Goal: Information Seeking & Learning: Stay updated

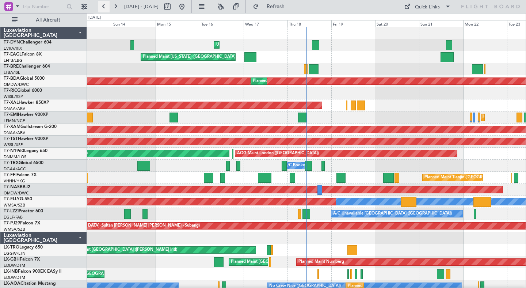
click at [103, 9] on button at bounding box center [104, 7] width 12 height 12
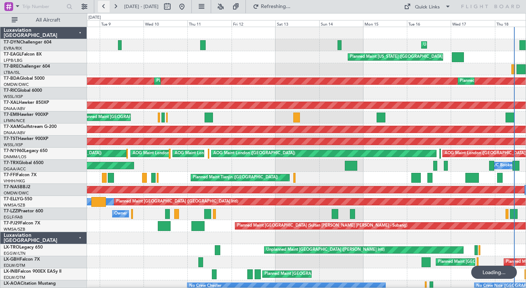
click at [103, 9] on button at bounding box center [104, 7] width 12 height 12
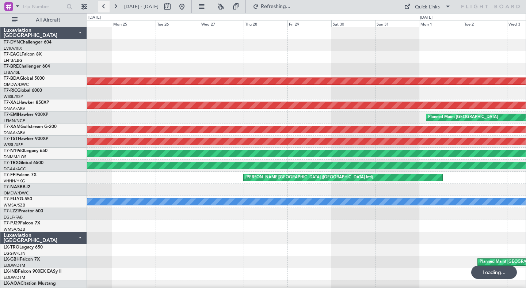
click at [104, 9] on button at bounding box center [104, 7] width 12 height 12
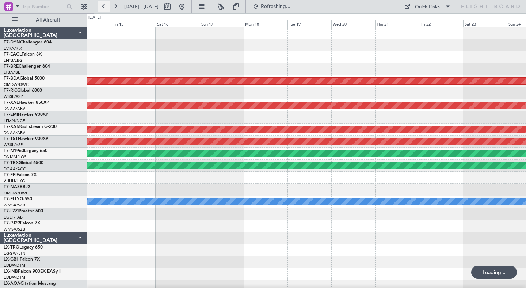
click at [104, 9] on button at bounding box center [104, 7] width 12 height 12
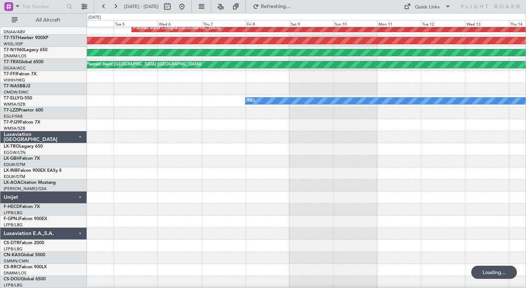
click at [209, 157] on div at bounding box center [306, 161] width 438 height 12
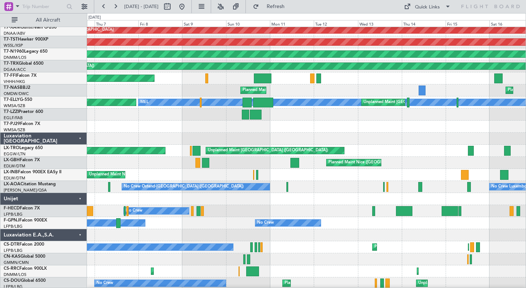
scroll to position [96, 0]
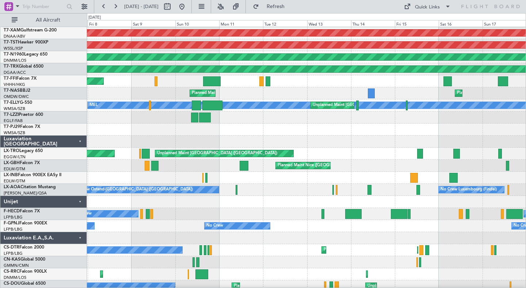
click at [273, 176] on div "Unplanned Maint Nice ([GEOGRAPHIC_DATA]) Planned Maint Geneva ([GEOGRAPHIC_DATA…" at bounding box center [306, 178] width 438 height 12
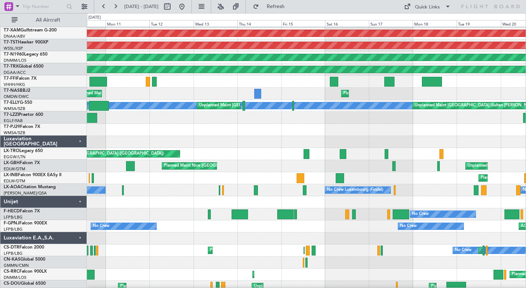
click at [272, 174] on div "Planned Maint Geneva (Cointrin)" at bounding box center [306, 178] width 438 height 12
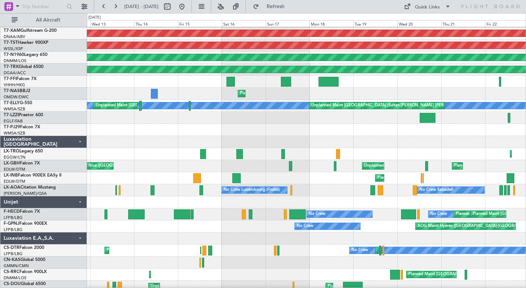
scroll to position [93, 0]
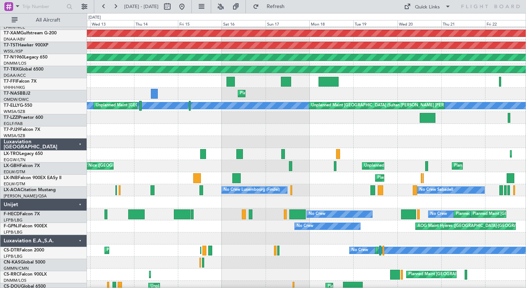
click at [269, 180] on div "Planned Maint Geneva (Cointrin) Unplanned Maint [GEOGRAPHIC_DATA] (Al Maktoum I…" at bounding box center [306, 178] width 438 height 12
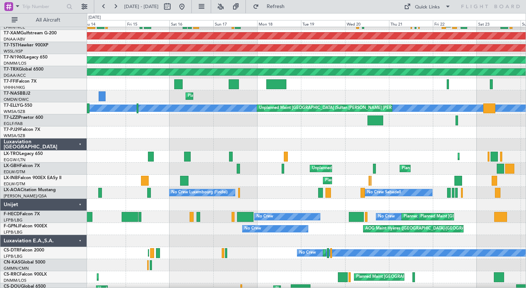
scroll to position [89, 0]
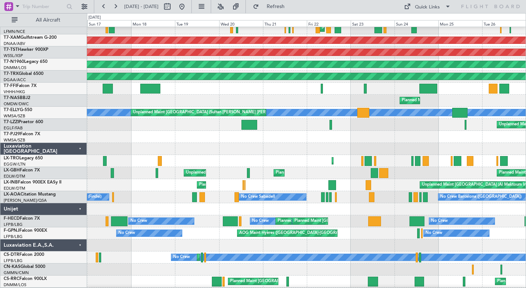
click at [313, 185] on div "Planned Maint Geneva (Cointrin) Unplanned Maint [GEOGRAPHIC_DATA] (Al Maktoum I…" at bounding box center [306, 185] width 438 height 12
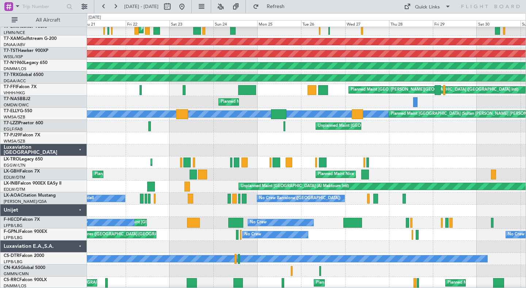
scroll to position [87, 0]
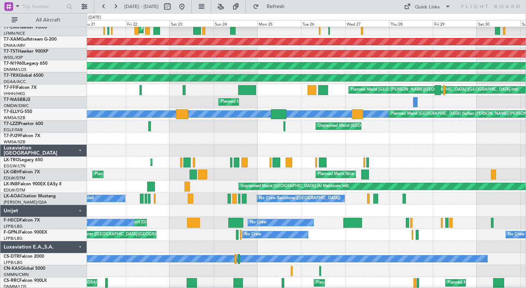
click at [313, 212] on div at bounding box center [306, 210] width 438 height 12
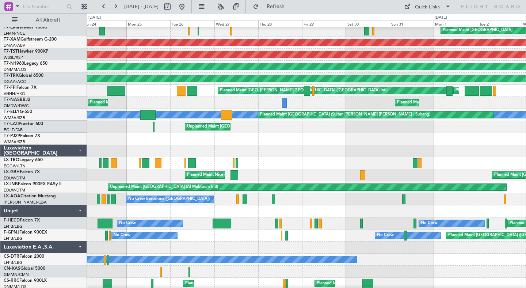
click at [289, 203] on div "No Crew Barcelona ([GEOGRAPHIC_DATA]) No Crew [GEOGRAPHIC_DATA] (Dublin Intl) N…" at bounding box center [306, 199] width 438 height 12
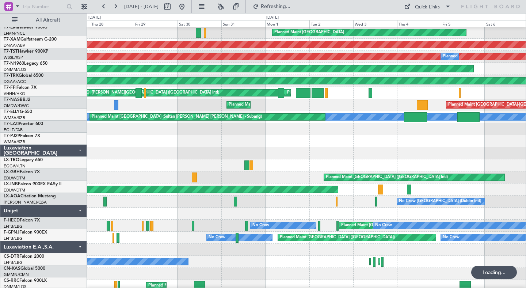
scroll to position [82, 0]
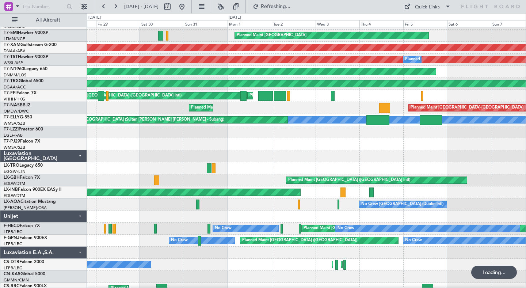
click at [279, 202] on div "No Crew [GEOGRAPHIC_DATA] (Dublin Intl) No Crew Barcelona ([GEOGRAPHIC_DATA])" at bounding box center [306, 204] width 438 height 12
